Goal: Task Accomplishment & Management: Complete application form

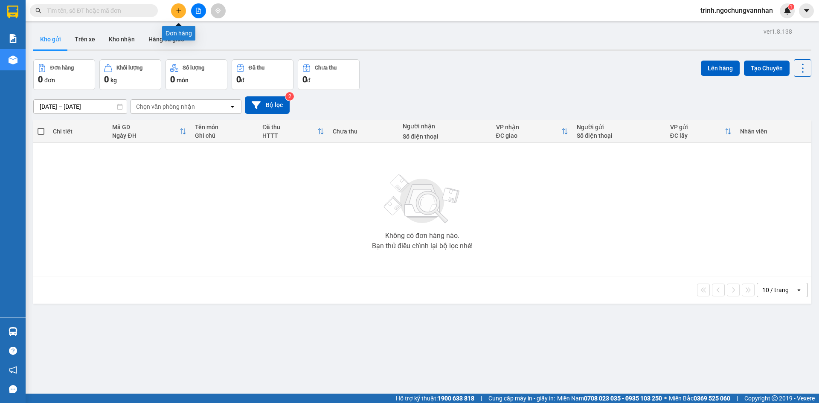
click at [181, 12] on icon "plus" at bounding box center [179, 11] width 6 height 6
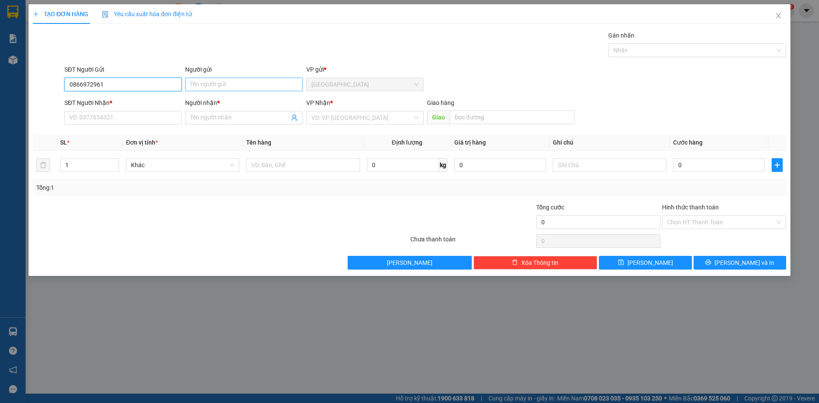
type input "0866972961"
click at [230, 82] on input "Người gửi" at bounding box center [243, 85] width 117 height 14
type input "Sóc"
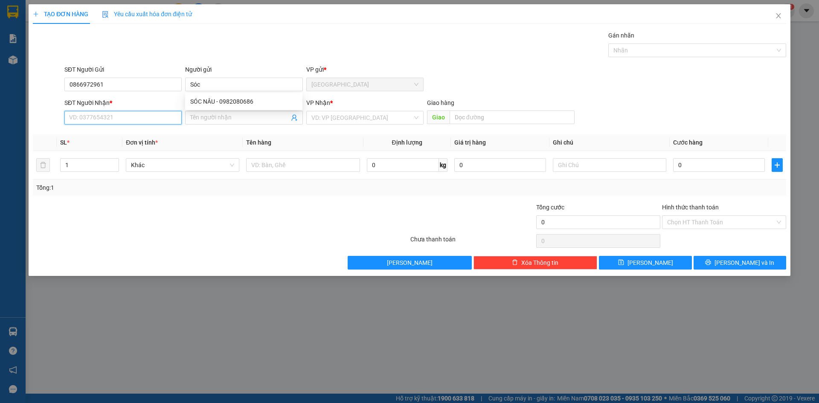
click at [111, 115] on input "SĐT Người Nhận *" at bounding box center [122, 118] width 117 height 14
type input "0947570001"
click at [249, 119] on input "Người nhận *" at bounding box center [239, 117] width 99 height 9
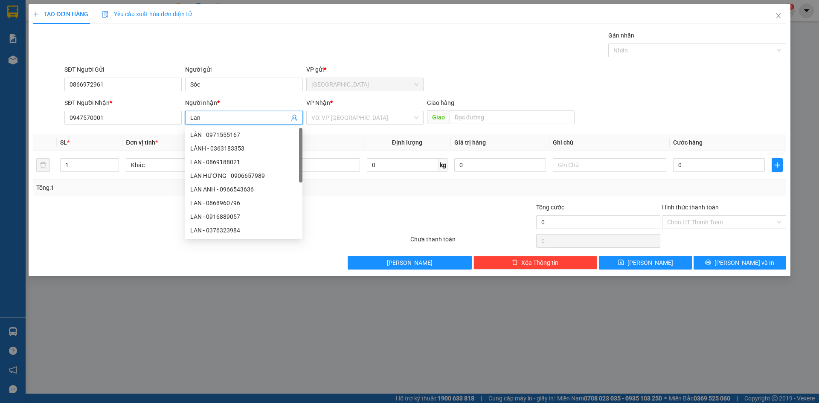
type input "Lan"
click at [345, 109] on div "VP Nhận *" at bounding box center [364, 104] width 117 height 13
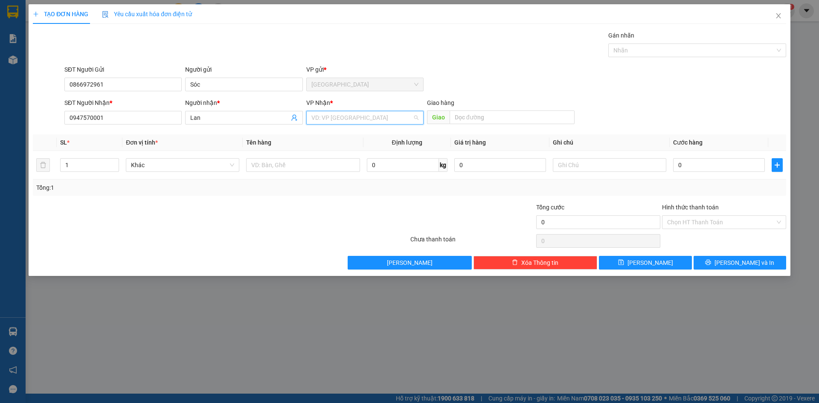
click at [345, 116] on input "search" at bounding box center [361, 117] width 101 height 13
type input "thanh"
click at [336, 137] on div "[GEOGRAPHIC_DATA]" at bounding box center [364, 134] width 107 height 9
click at [325, 161] on input "text" at bounding box center [302, 165] width 113 height 14
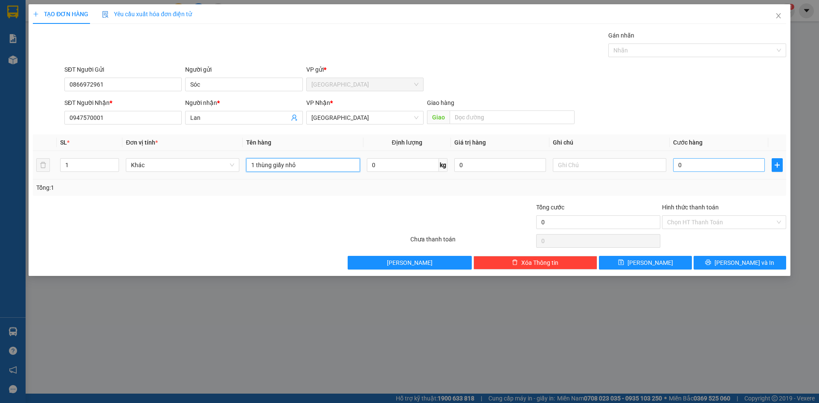
type input "1 thùng giấy nhỏ"
type input "1"
type input "10"
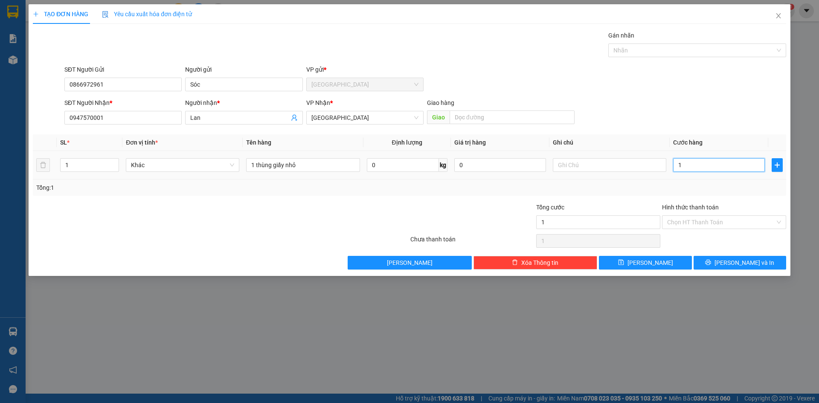
type input "10"
type input "100"
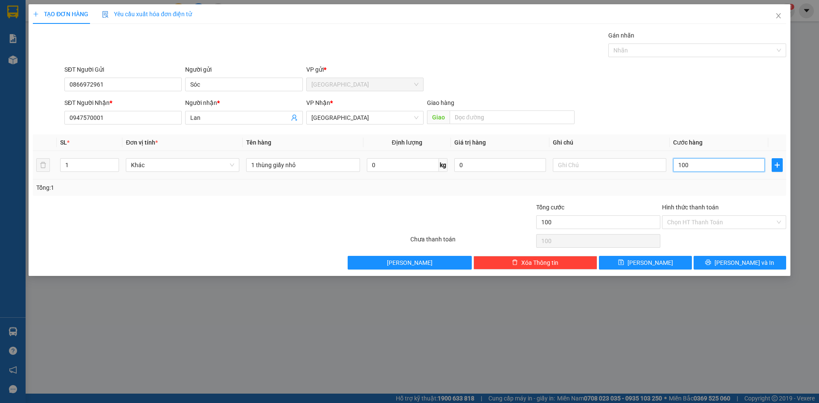
type input "1.000"
type input "10.000"
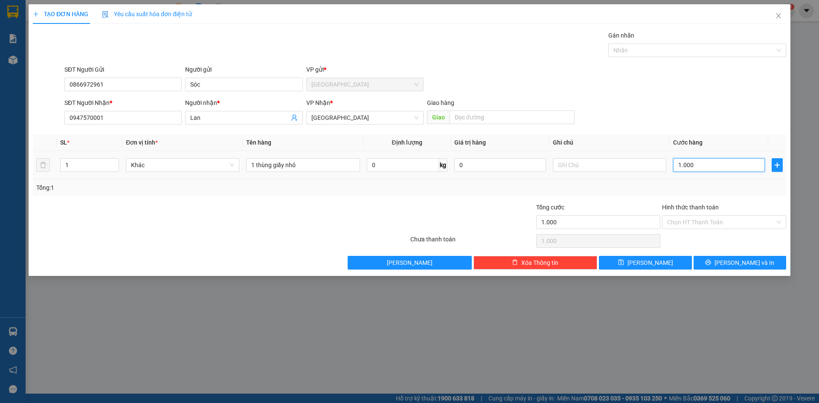
type input "10.000"
type input "100.000"
